Goal: Task Accomplishment & Management: Use online tool/utility

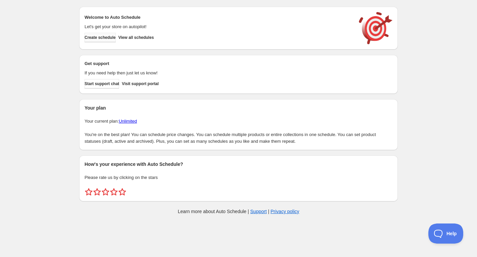
click at [107, 39] on span "Create schedule" at bounding box center [100, 37] width 31 height 5
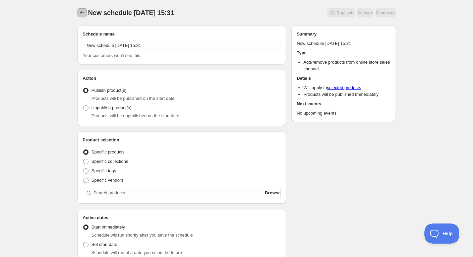
click at [80, 12] on icon "Schedules" at bounding box center [82, 12] width 7 height 7
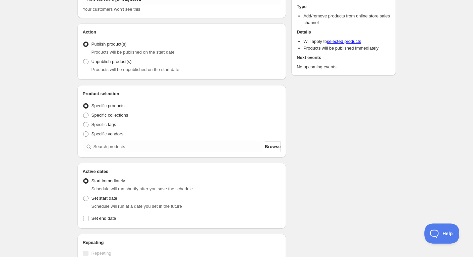
scroll to position [54, 0]
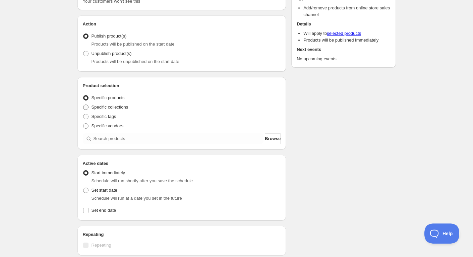
click at [120, 106] on span "Specific collections" at bounding box center [110, 107] width 37 height 5
click at [84, 105] on input "Specific collections" at bounding box center [83, 105] width 0 height 0
radio input "true"
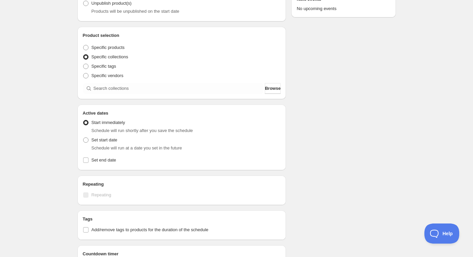
scroll to position [112, 0]
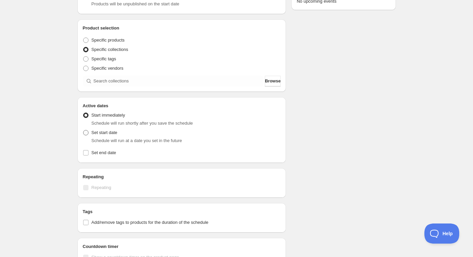
click at [102, 134] on span "Set start date" at bounding box center [105, 132] width 26 height 5
click at [84, 130] on input "Set start date" at bounding box center [83, 130] width 0 height 0
radio input "true"
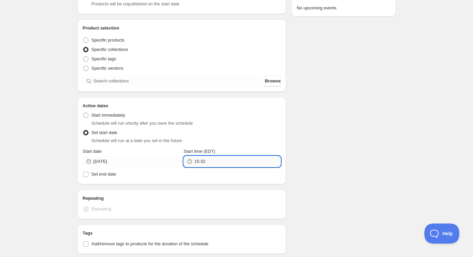
click at [213, 161] on input "15:32" at bounding box center [238, 161] width 86 height 11
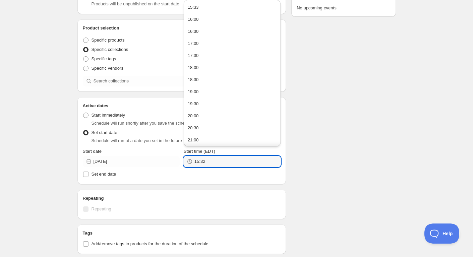
click at [346, 167] on div "Schedule name New schedule [DATE] 15:32 Your customers won't see this Action Ac…" at bounding box center [234, 118] width 324 height 421
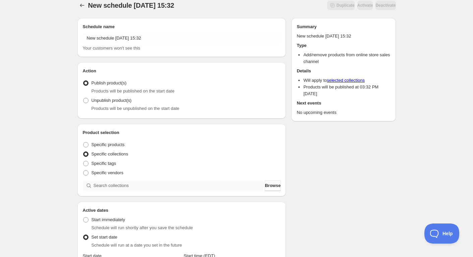
scroll to position [3, 0]
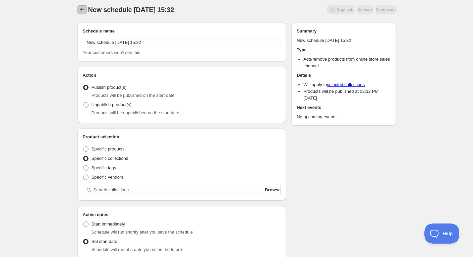
click at [80, 10] on icon "Schedules" at bounding box center [82, 9] width 7 height 7
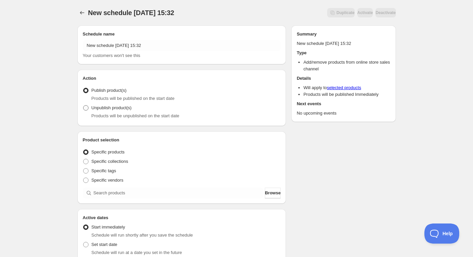
click at [92, 109] on span "Unpublish product(s)" at bounding box center [112, 107] width 40 height 5
click at [84, 106] on input "Unpublish product(s)" at bounding box center [83, 105] width 0 height 0
radio input "true"
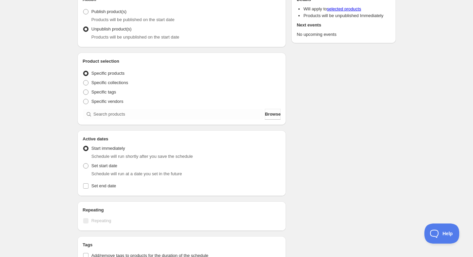
scroll to position [127, 0]
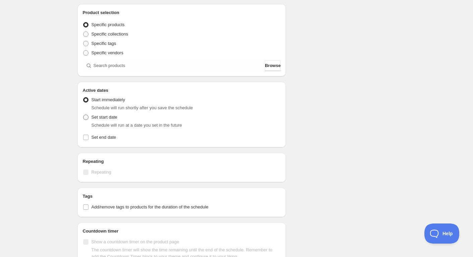
click at [88, 120] on span at bounding box center [85, 117] width 5 height 5
click at [84, 115] on input "Set start date" at bounding box center [83, 115] width 0 height 0
radio input "true"
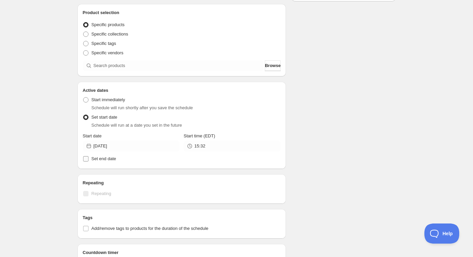
click at [87, 160] on label "Set end date" at bounding box center [182, 158] width 198 height 9
click at [86, 161] on input "Set end date" at bounding box center [85, 158] width 5 height 5
checkbox input "true"
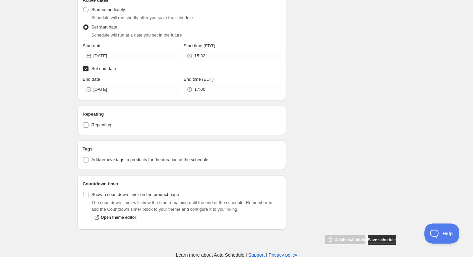
scroll to position [218, 0]
click at [84, 124] on input "Repeating" at bounding box center [85, 124] width 5 height 5
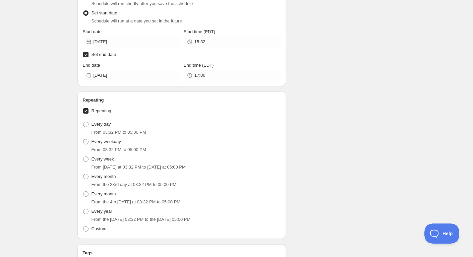
scroll to position [226, 0]
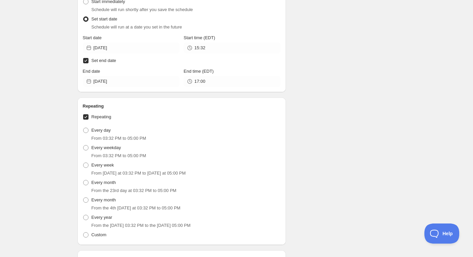
click at [87, 117] on input "Repeating" at bounding box center [85, 116] width 5 height 5
checkbox input "false"
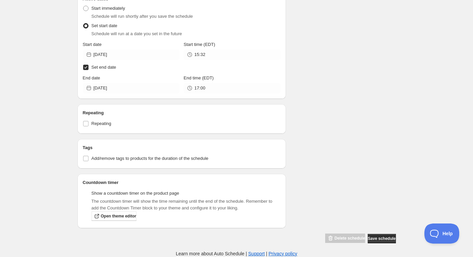
scroll to position [218, 0]
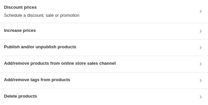
click at [100, 65] on h3 "Add/remove products from online store sales channel" at bounding box center [60, 63] width 112 height 7
click at [59, 69] on div "Add/remove products from online store sales channel" at bounding box center [104, 64] width 208 height 16
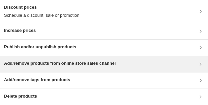
click at [47, 61] on h3 "Add/remove products from online store sales channel" at bounding box center [60, 63] width 112 height 7
